Goal: Navigation & Orientation: Find specific page/section

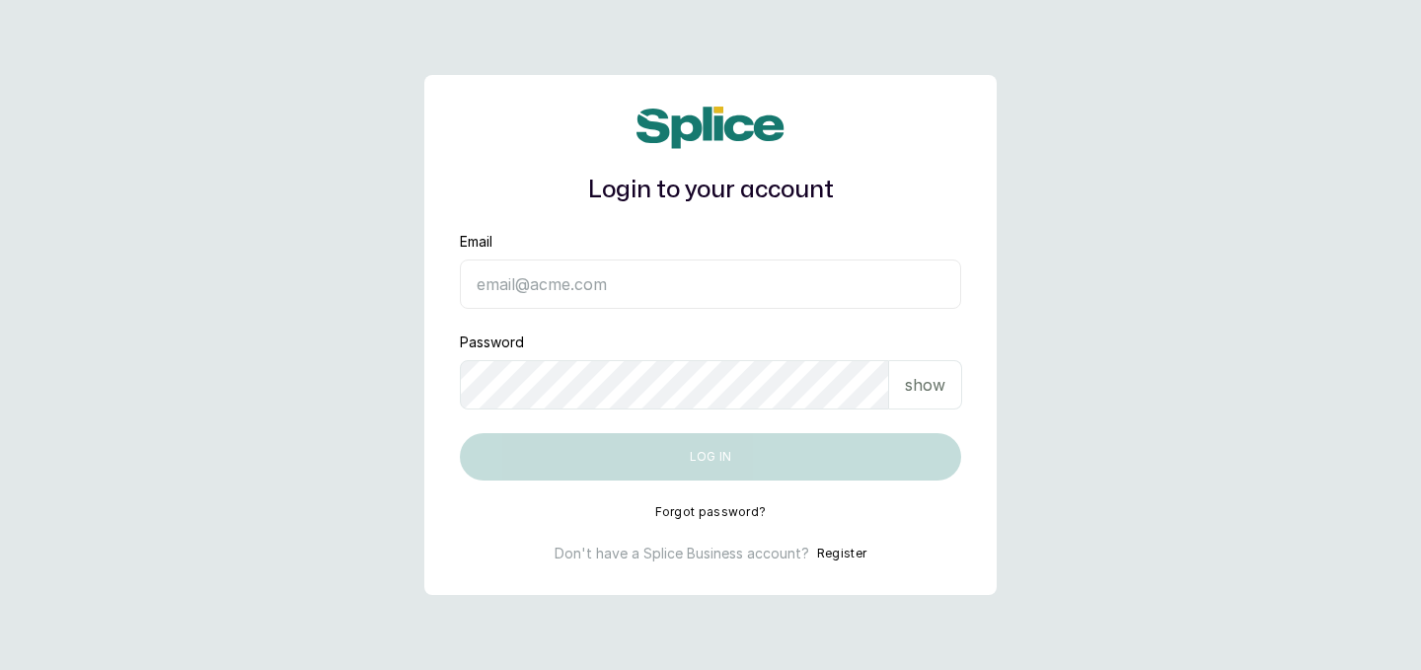
type input "[EMAIL_ADDRESS][DOMAIN_NAME]"
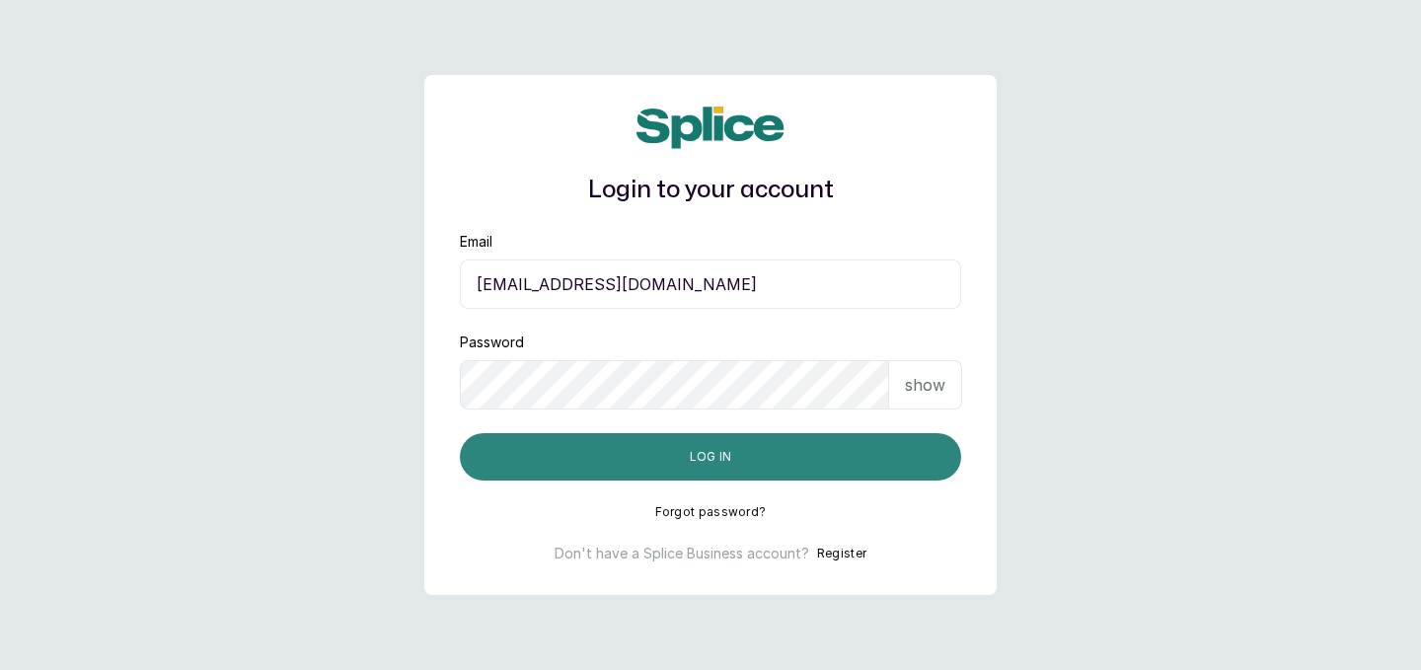
click at [815, 450] on button "Log in" at bounding box center [710, 456] width 501 height 47
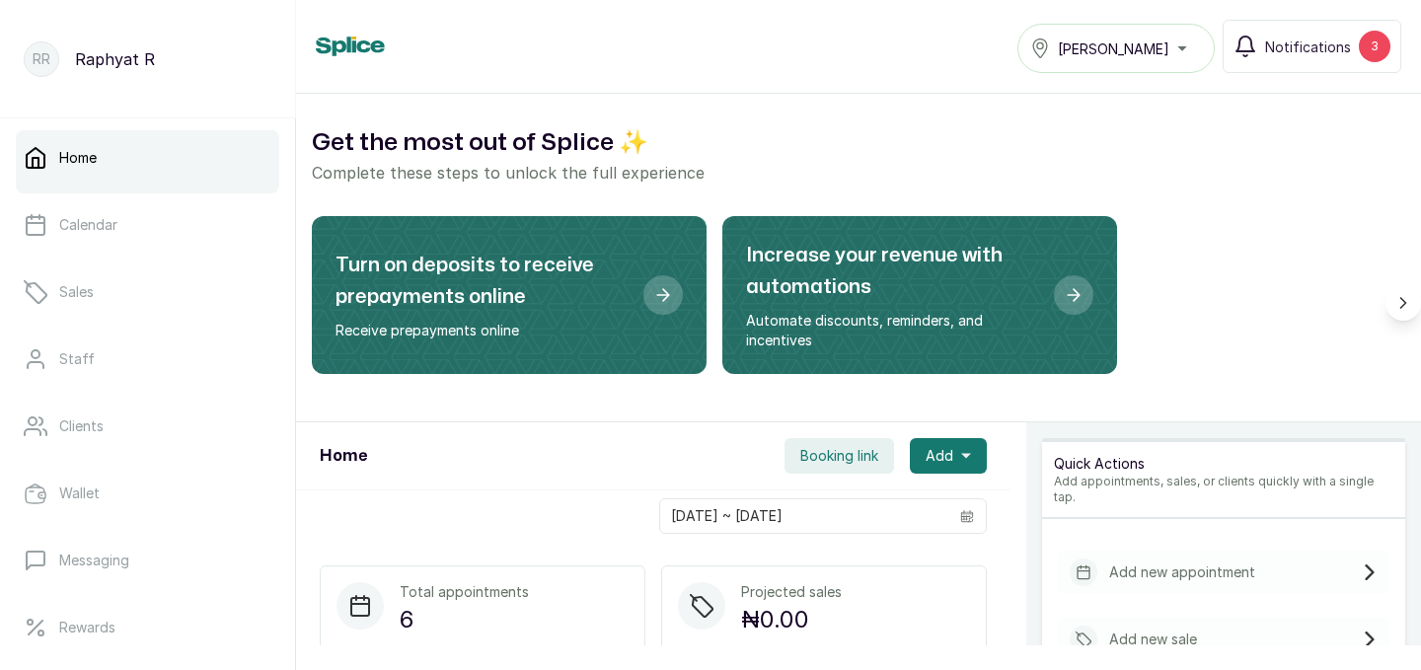
click at [942, 374] on div "Turn on deposits to receive prepayments online Receive prepayments online Incre…" at bounding box center [859, 303] width 1094 height 174
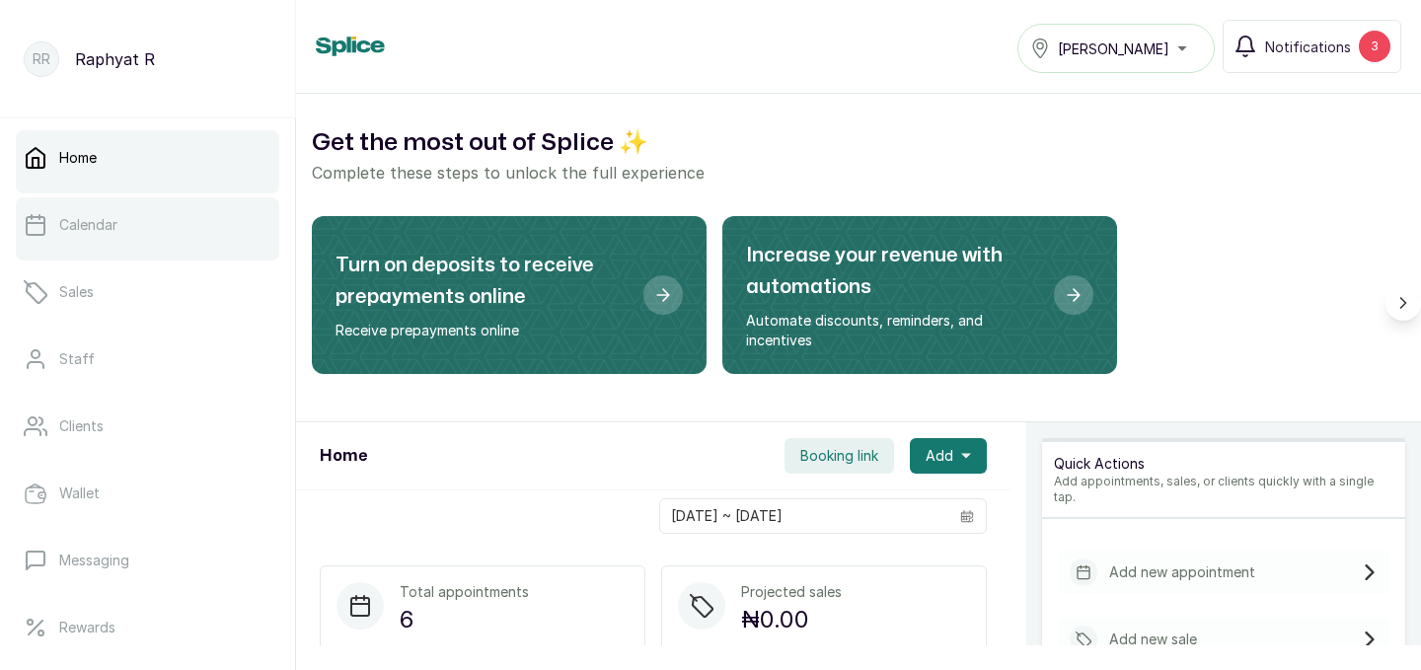
click at [187, 218] on link "Calendar" at bounding box center [148, 224] width 264 height 55
